Goal: Task Accomplishment & Management: Manage account settings

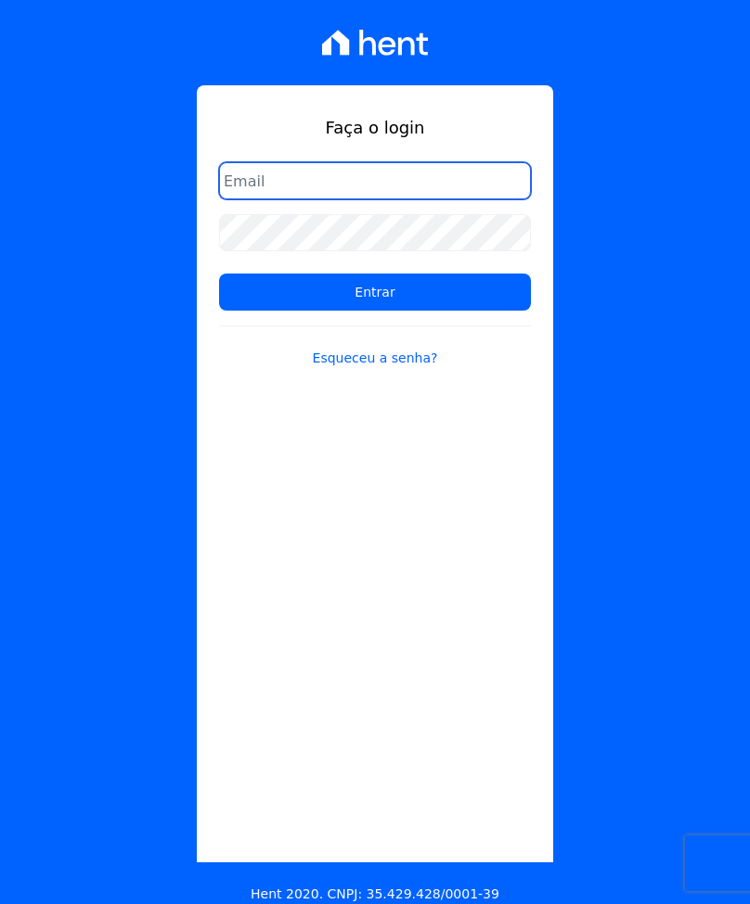
type input "[EMAIL_ADDRESS][DOMAIN_NAME]"
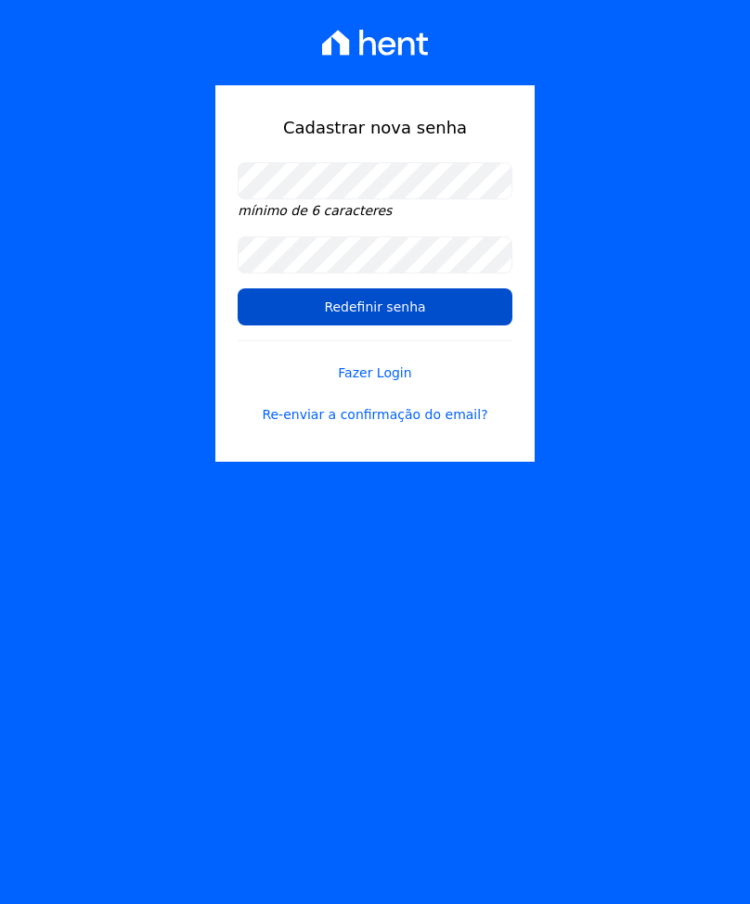
click at [389, 311] on input "Redefinir senha" at bounding box center [374, 307] width 274 height 37
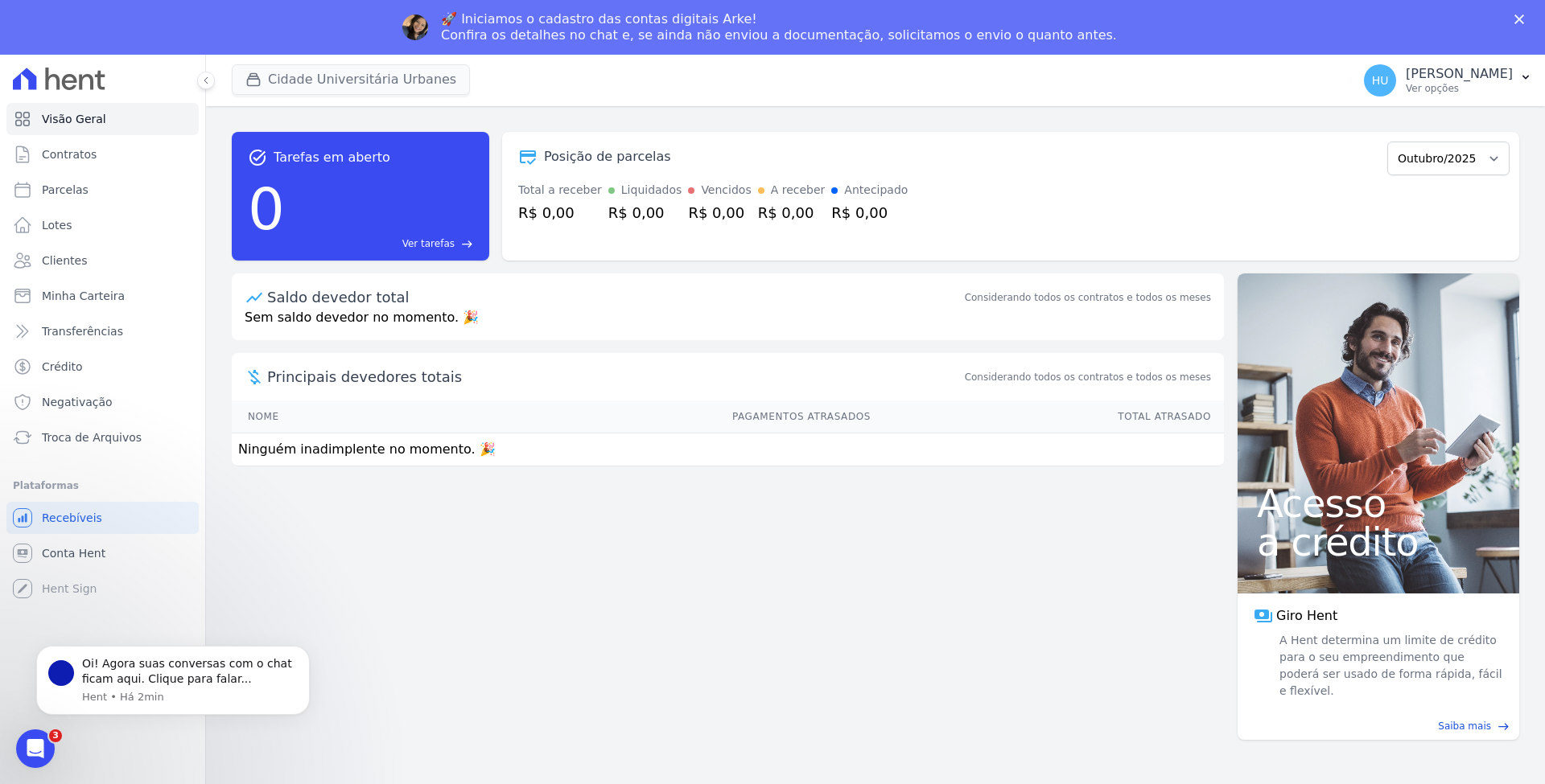
click at [362, 75] on button "Cidade Universitária Urbanes" at bounding box center [350, 79] width 239 height 30
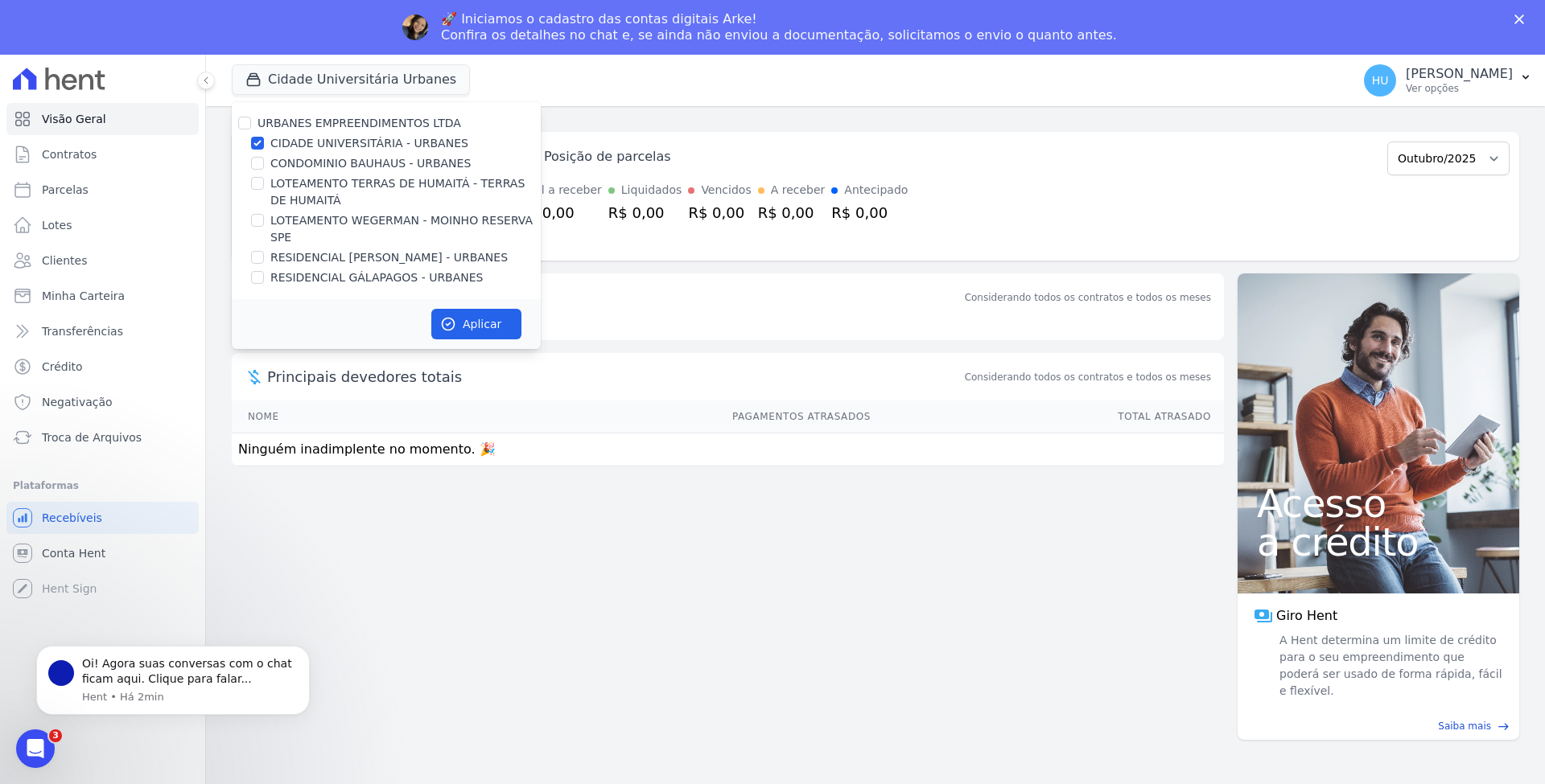
click at [334, 162] on label "CONDOMINIO BAUHAUS - URBANES" at bounding box center [370, 163] width 200 height 16
click at [264, 162] on input "CONDOMINIO BAUHAUS - URBANES" at bounding box center [257, 163] width 13 height 13
checkbox input "true"
click at [310, 194] on label "LOTEAMENTO TERRAS DE HUMAITÁ - TERRAS DE HUMAITÁ" at bounding box center [406, 192] width 271 height 34
click at [264, 190] on input "LOTEAMENTO TERRAS DE HUMAITÁ - TERRAS DE HUMAITÁ" at bounding box center [257, 183] width 13 height 13
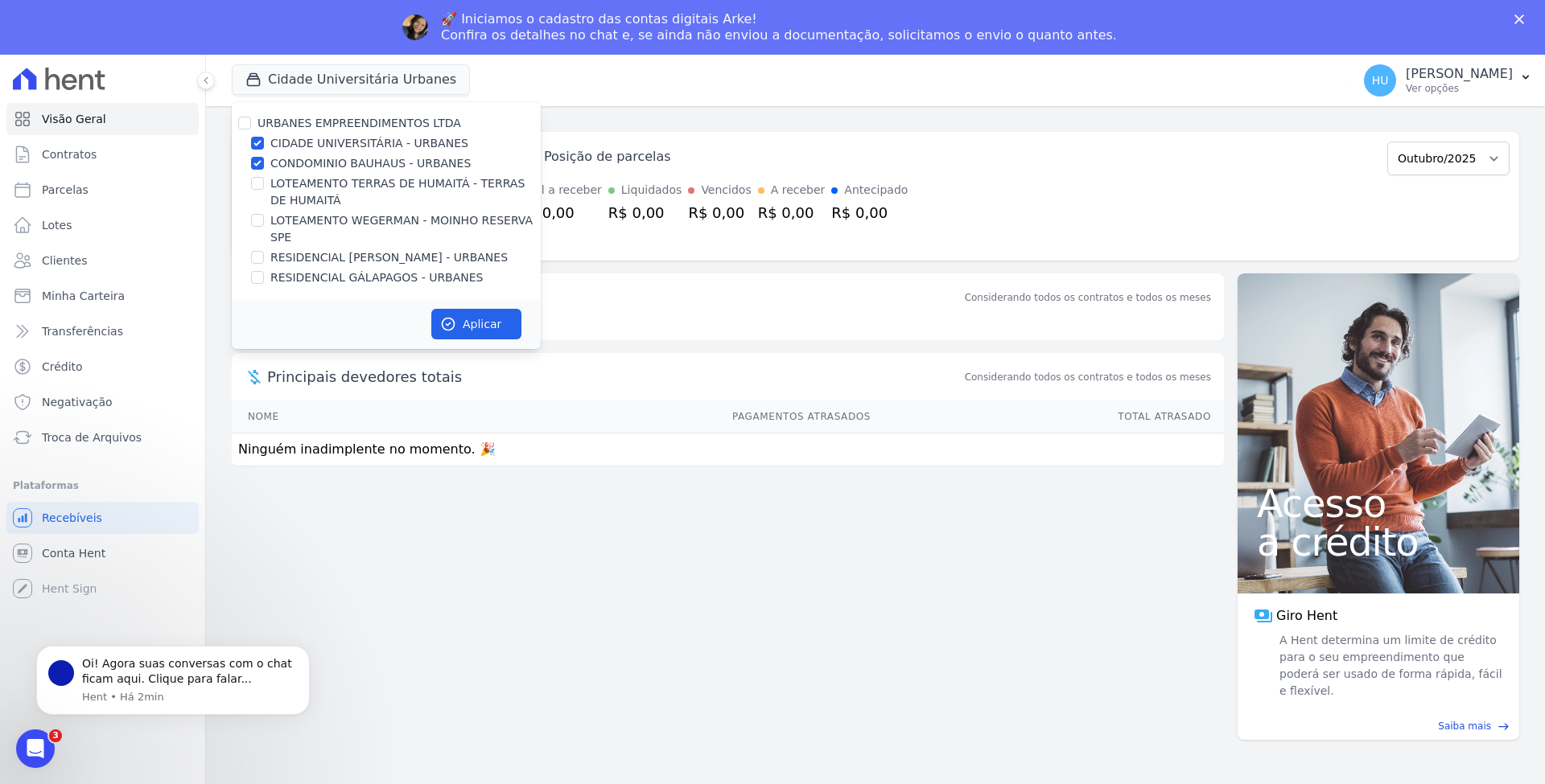
checkbox input "true"
click at [310, 223] on label "LOTEAMENTO WEGERMAN - MOINHO RESERVA SPE" at bounding box center [406, 229] width 271 height 34
click at [264, 223] on input "LOTEAMENTO WEGERMAN - MOINHO RESERVA SPE" at bounding box center [257, 220] width 13 height 13
checkbox input "true"
click at [306, 260] on label "RESIDENCIAL ALBERTO SCHONS - URBANES" at bounding box center [390, 258] width 238 height 16
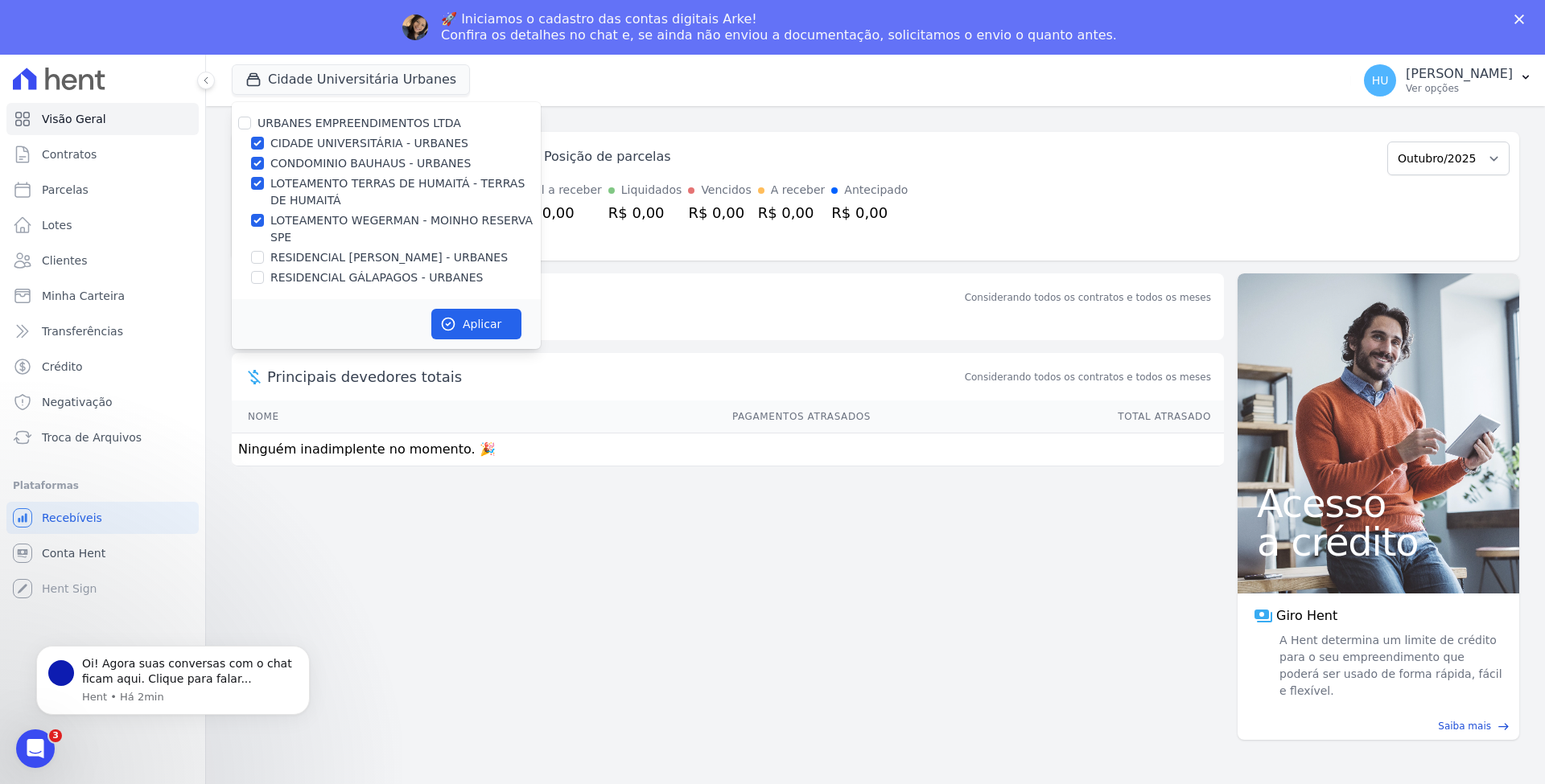
click at [264, 260] on input "RESIDENCIAL ALBERTO SCHONS - URBANES" at bounding box center [257, 257] width 13 height 13
checkbox input "true"
click at [317, 280] on label "RESIDENCIAL GÁLAPAGOS - URBANES" at bounding box center [377, 278] width 213 height 16
click at [264, 280] on input "RESIDENCIAL GÁLAPAGOS - URBANES" at bounding box center [257, 278] width 13 height 13
checkbox input "true"
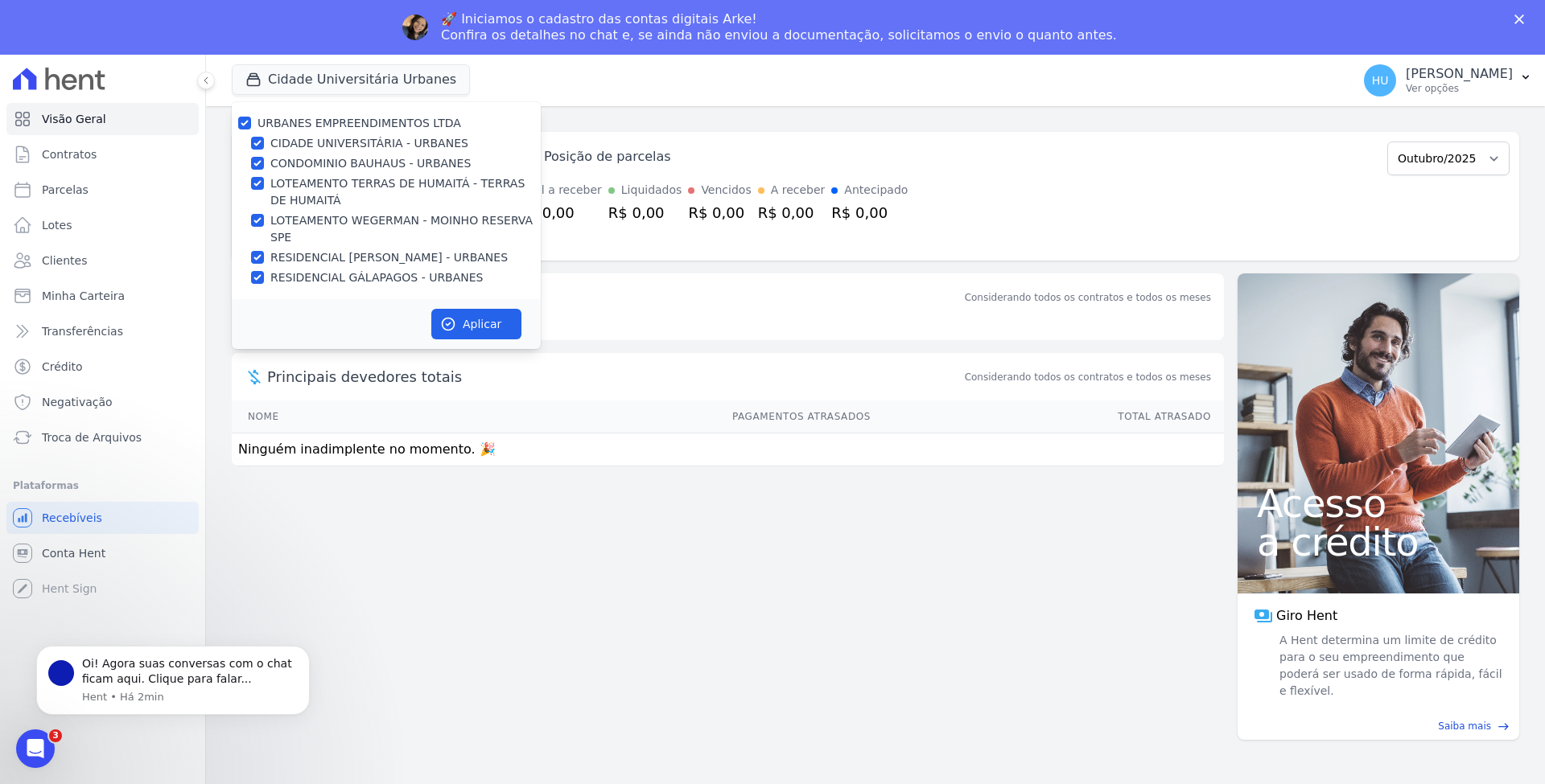
checkbox input "true"
click at [466, 317] on button "Aplicar" at bounding box center [476, 323] width 90 height 30
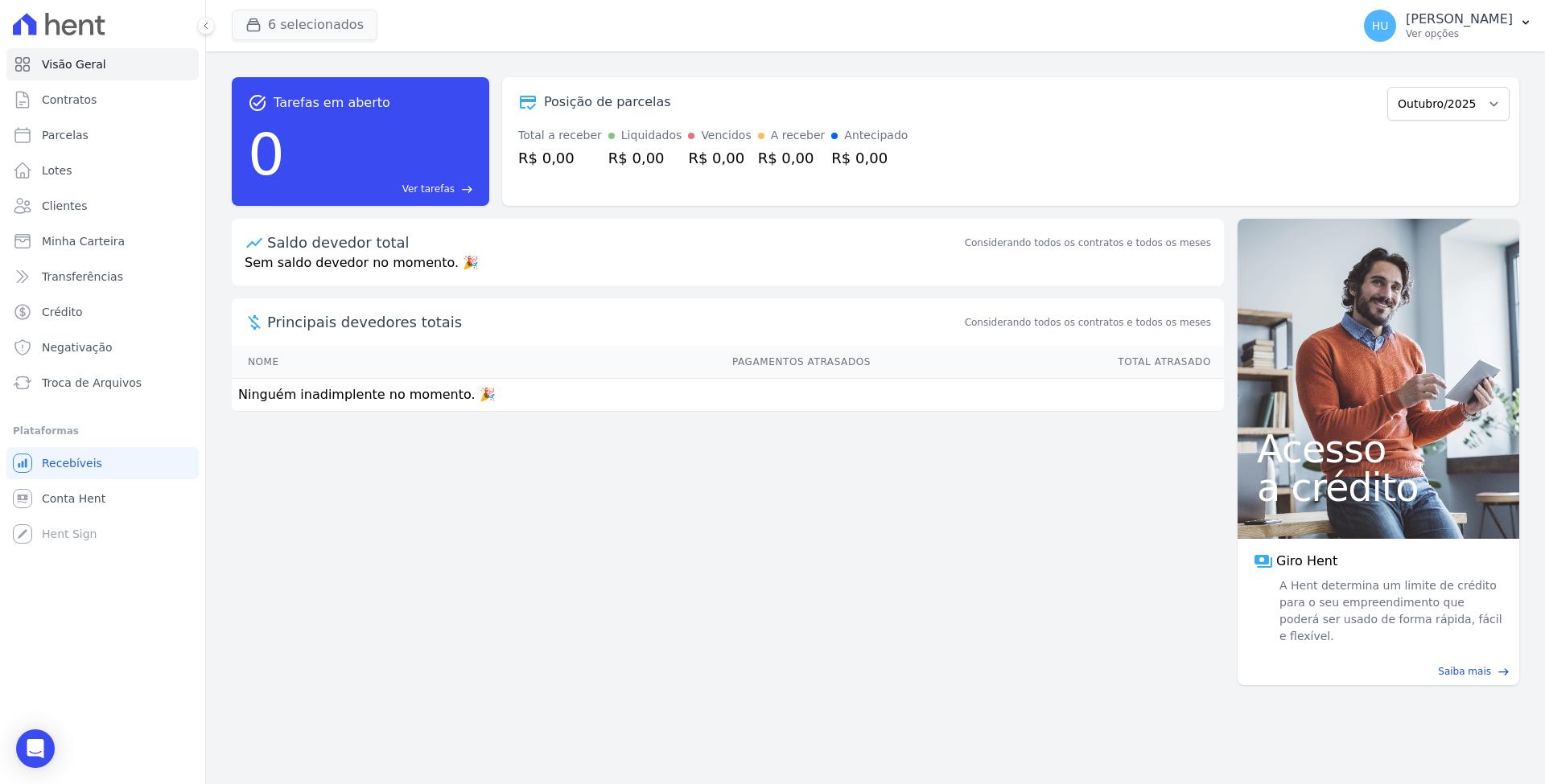
click at [306, 25] on button "6 selecionados" at bounding box center [304, 24] width 146 height 30
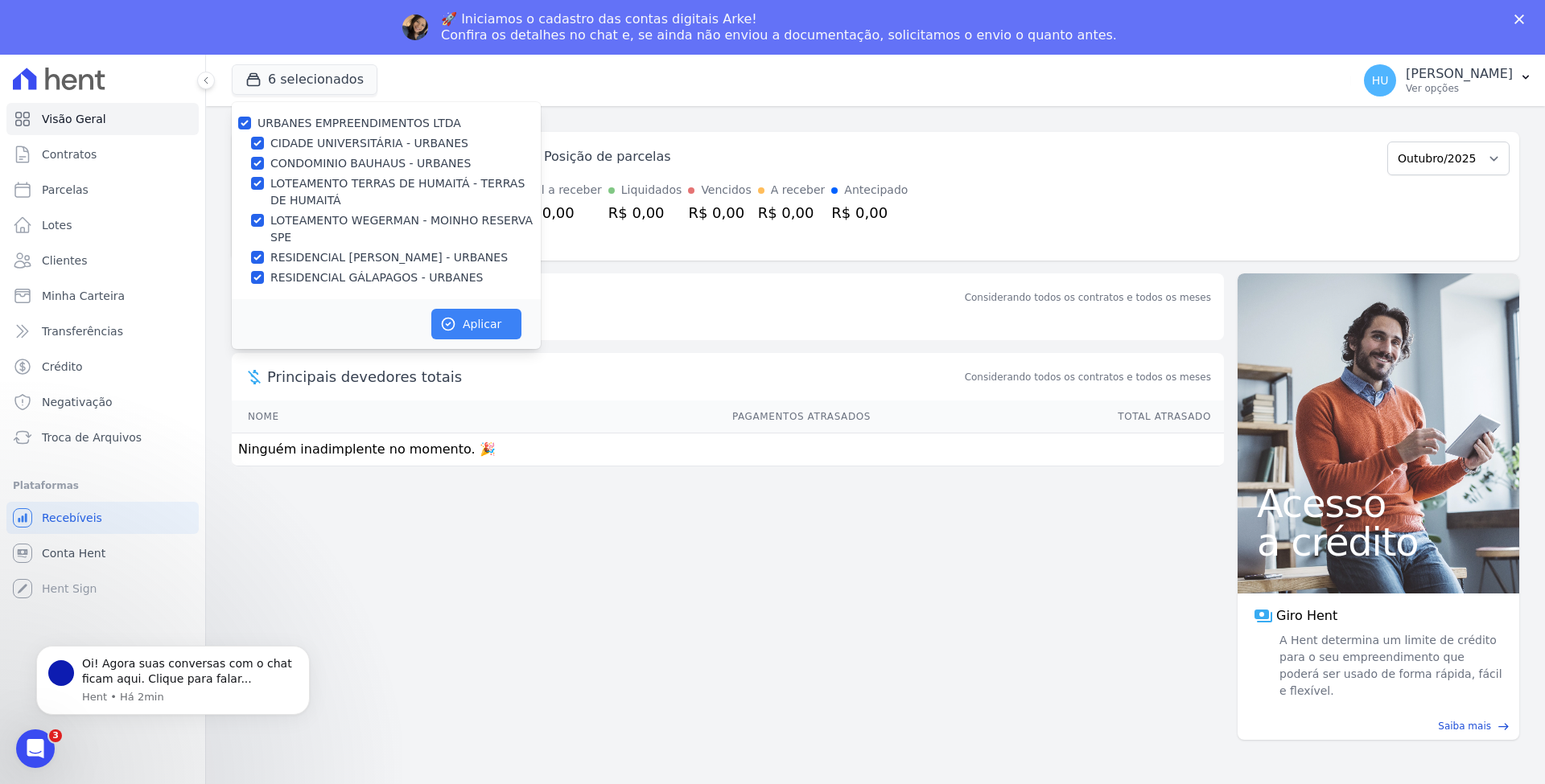
click at [480, 318] on button "Aplicar" at bounding box center [476, 323] width 90 height 30
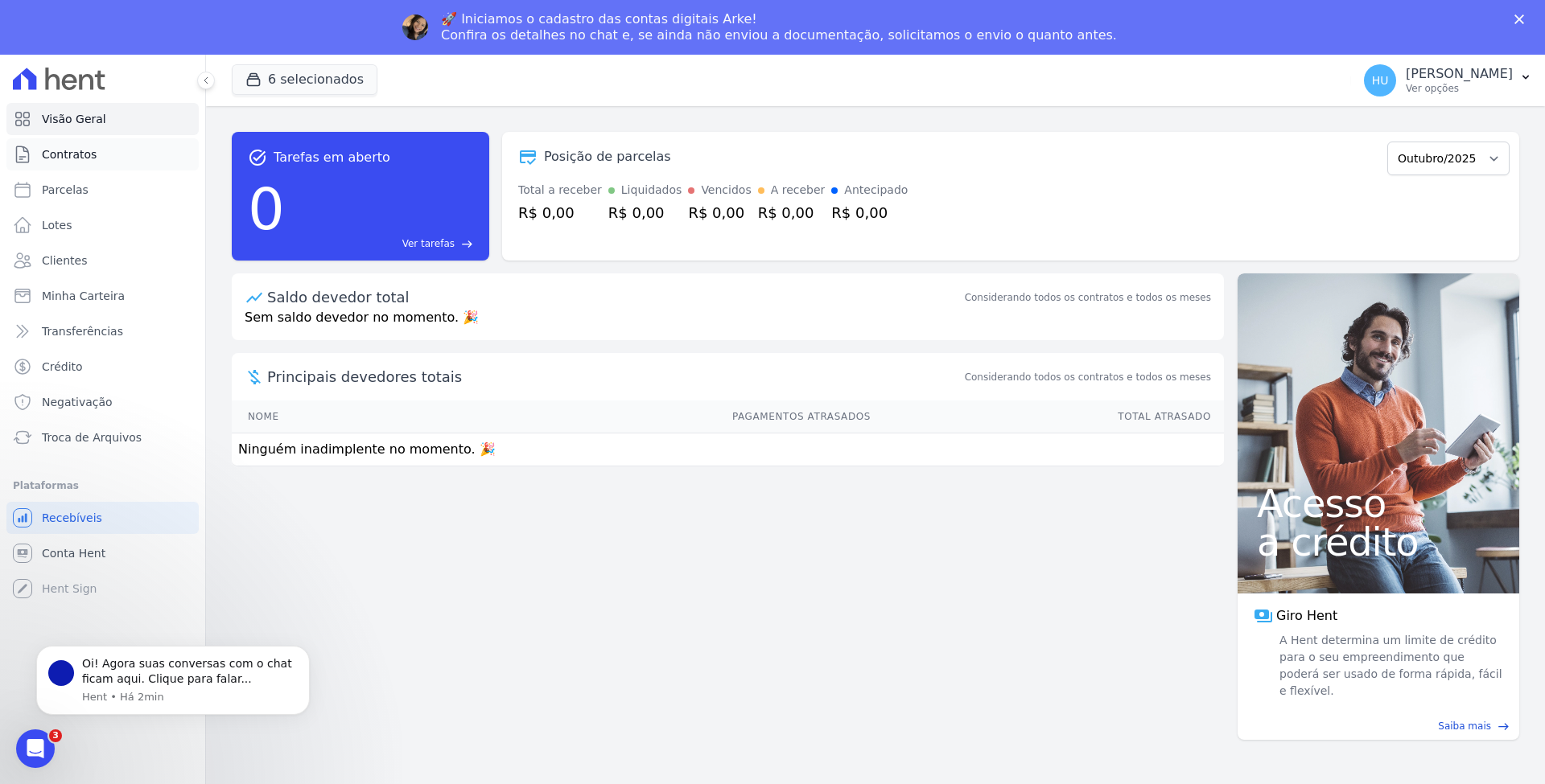
click at [62, 154] on span "Contratos" at bounding box center [69, 154] width 55 height 16
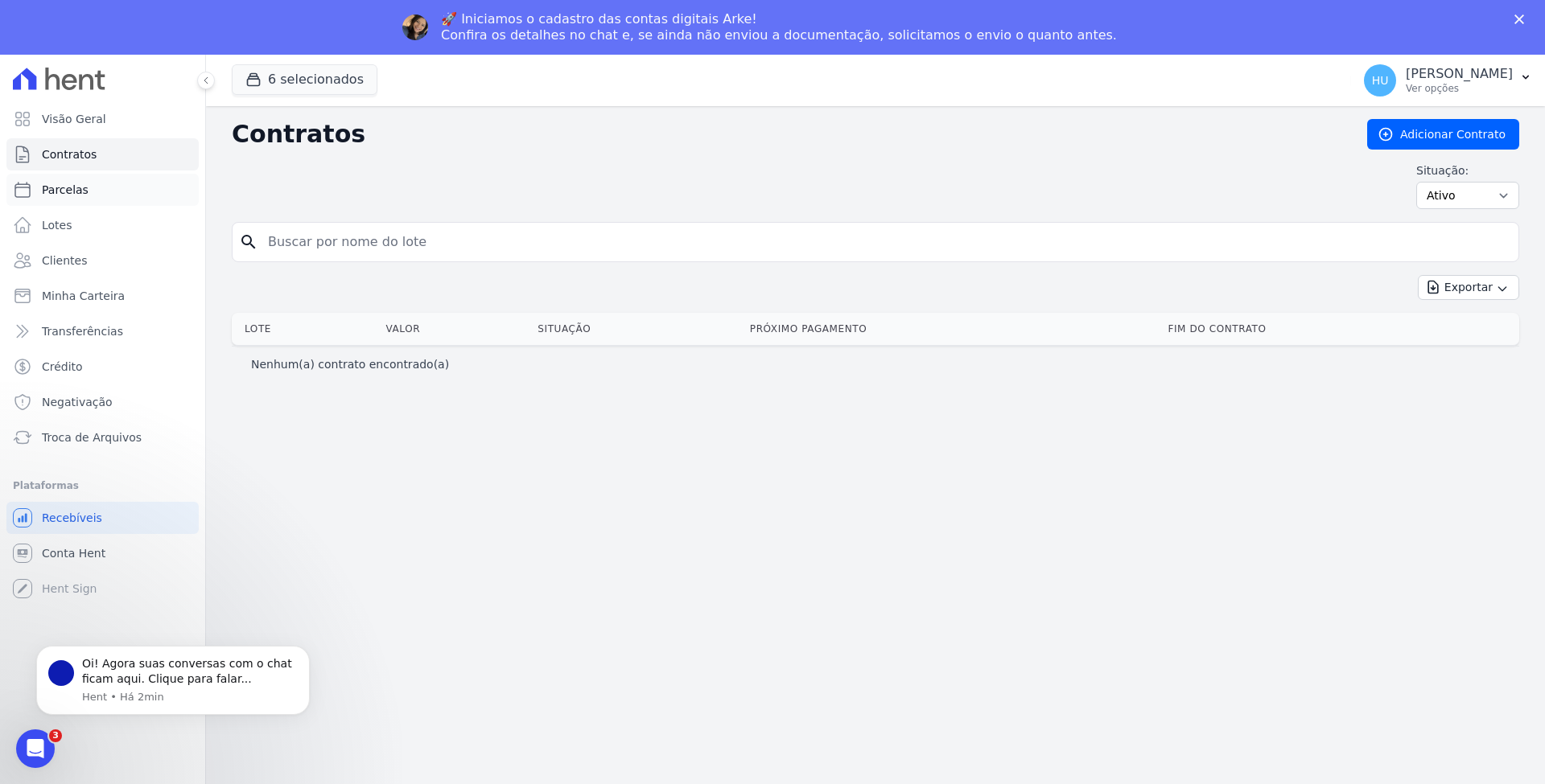
click at [75, 196] on span "Parcelas" at bounding box center [65, 190] width 47 height 16
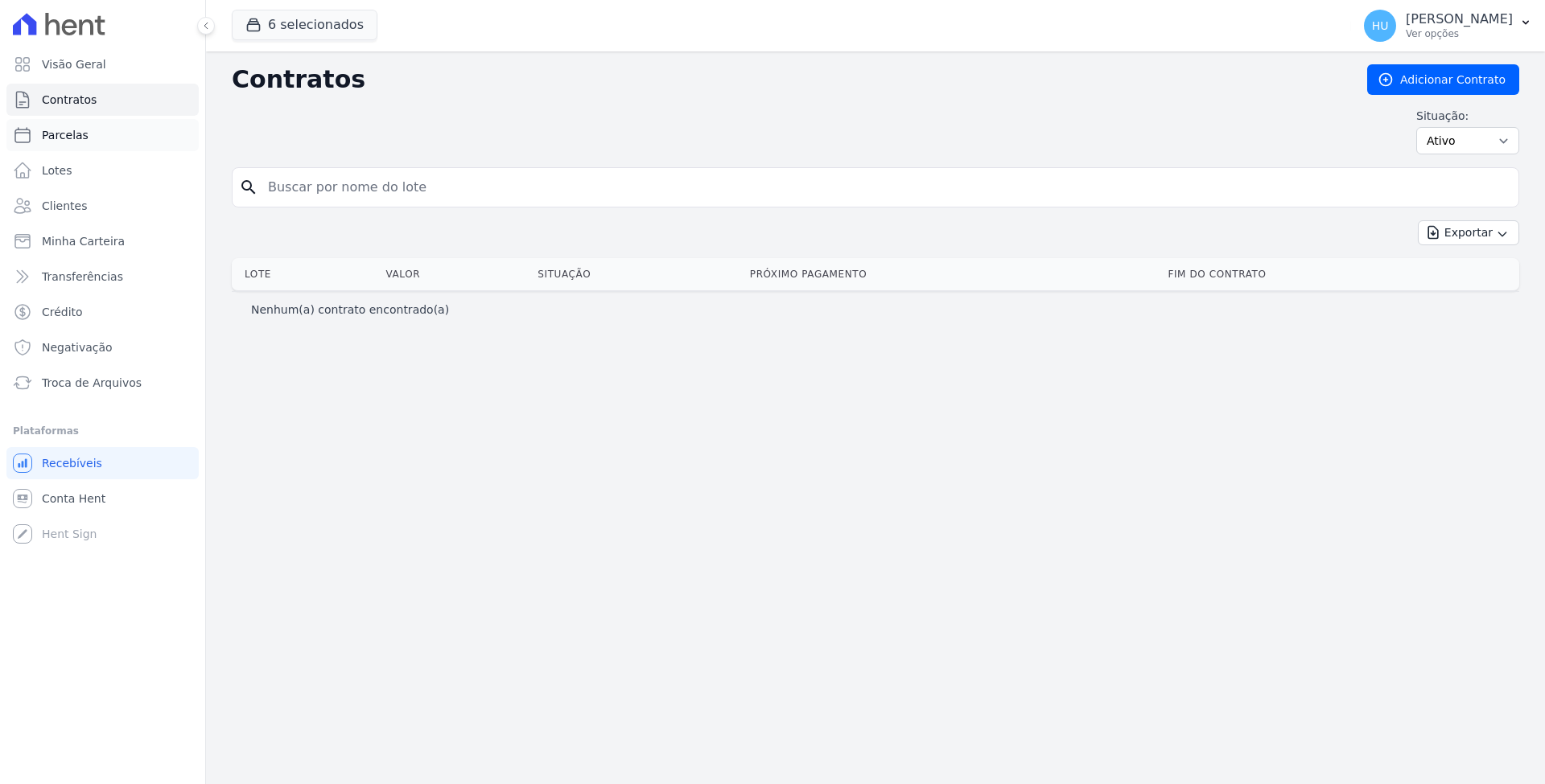
select select
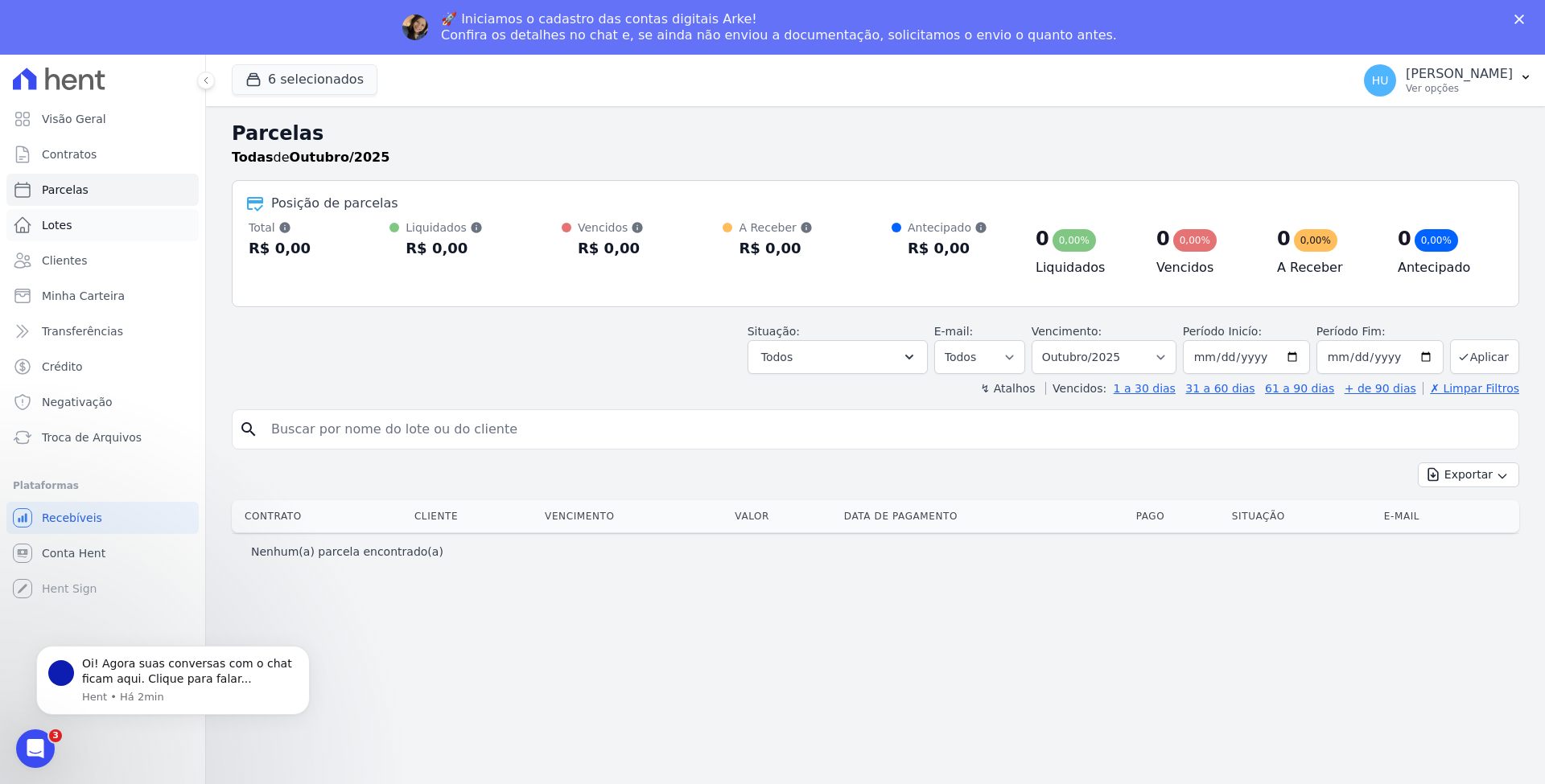
click at [59, 233] on link "Lotes" at bounding box center [102, 225] width 193 height 32
